Goal: Transaction & Acquisition: Purchase product/service

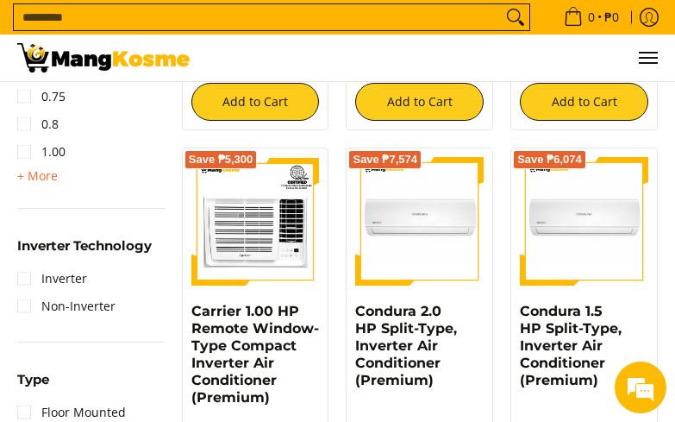
scroll to position [949, 0]
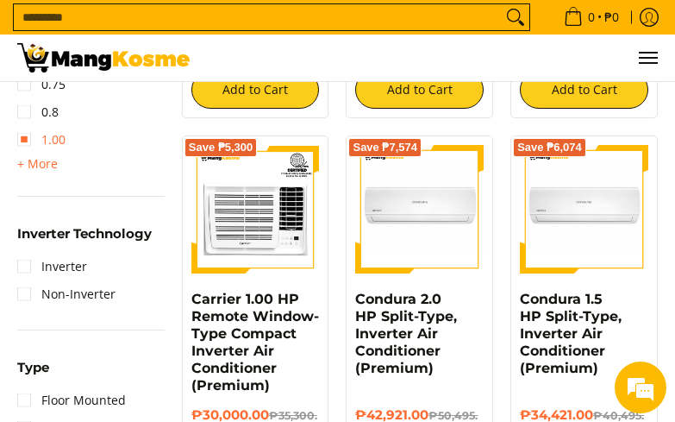
click at [31, 143] on link "1.00" at bounding box center [41, 140] width 48 height 28
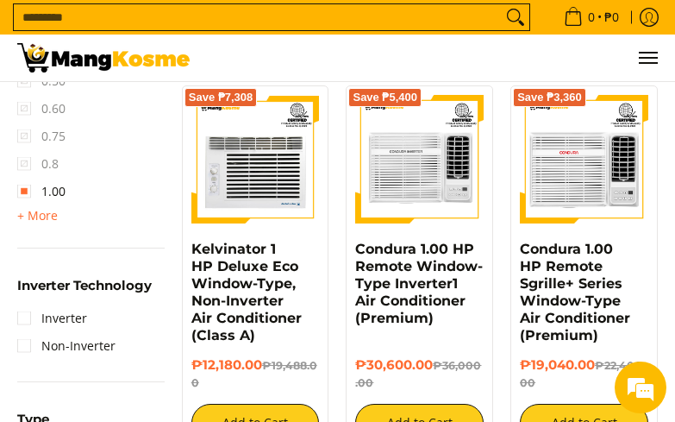
scroll to position [1207, 0]
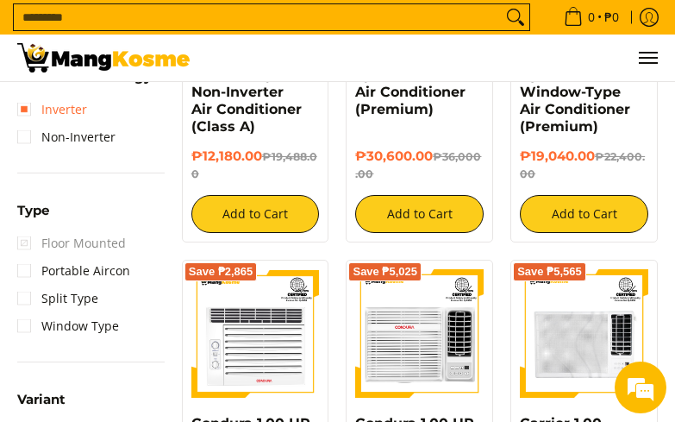
click at [28, 106] on link "Inverter" at bounding box center [52, 110] width 70 height 28
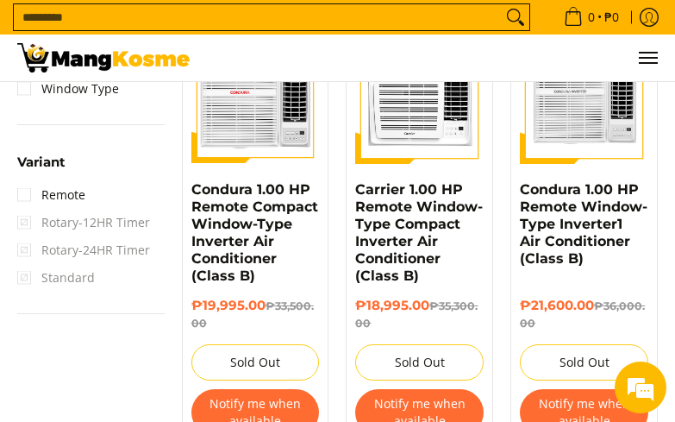
scroll to position [1387, 0]
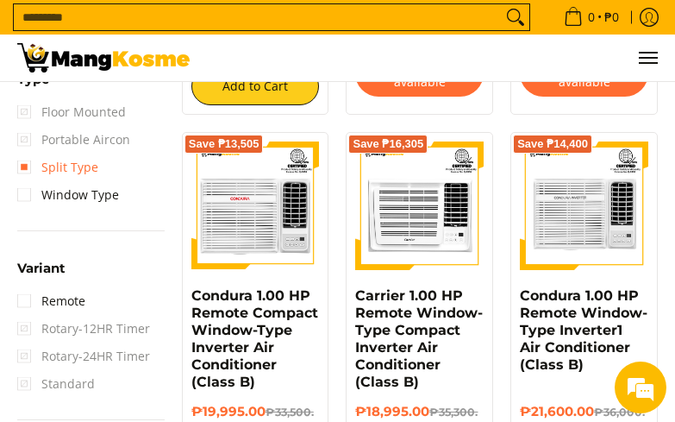
click at [25, 166] on link "Split Type" at bounding box center [57, 167] width 81 height 28
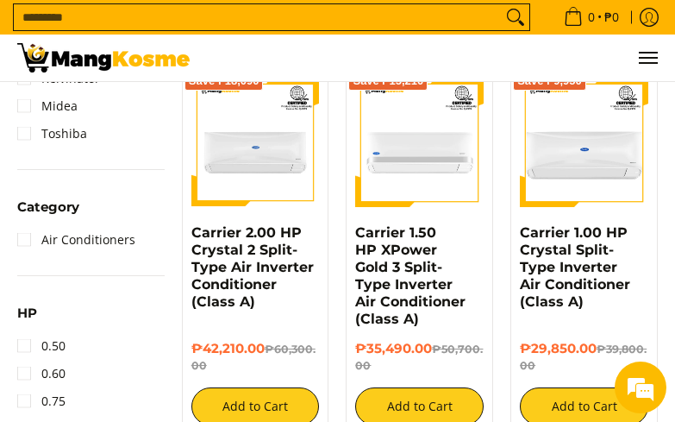
scroll to position [259, 0]
